Goal: Check status: Check status

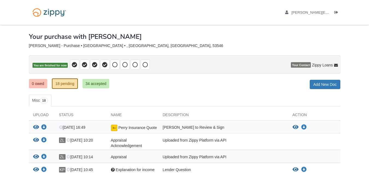
scroll to position [21, 0]
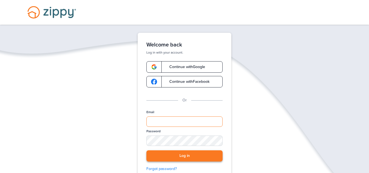
type input "**********"
click at [178, 154] on button "Log in" at bounding box center [185, 155] width 76 height 11
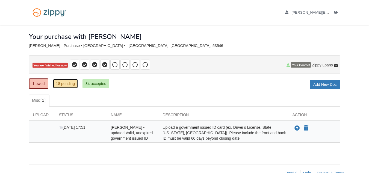
click at [68, 86] on link "18 pending" at bounding box center [65, 83] width 25 height 9
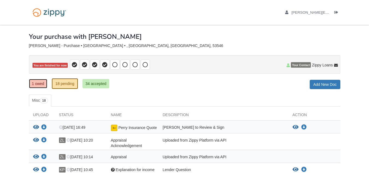
click at [40, 83] on link "1 owed" at bounding box center [38, 83] width 18 height 9
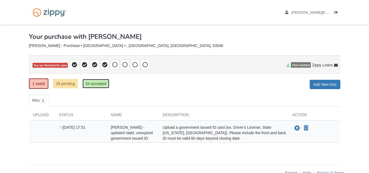
click at [95, 86] on link "34 accepted" at bounding box center [96, 83] width 27 height 9
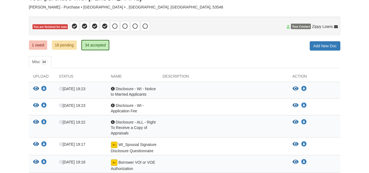
scroll to position [37, 0]
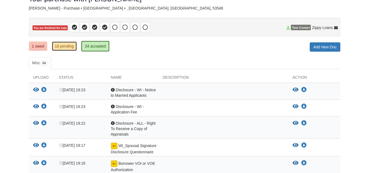
click at [67, 45] on link "18 pending" at bounding box center [64, 46] width 25 height 9
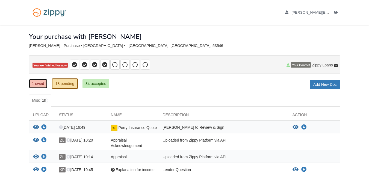
click at [38, 83] on link "1 owed" at bounding box center [38, 83] width 18 height 9
